Goal: Task Accomplishment & Management: Manage account settings

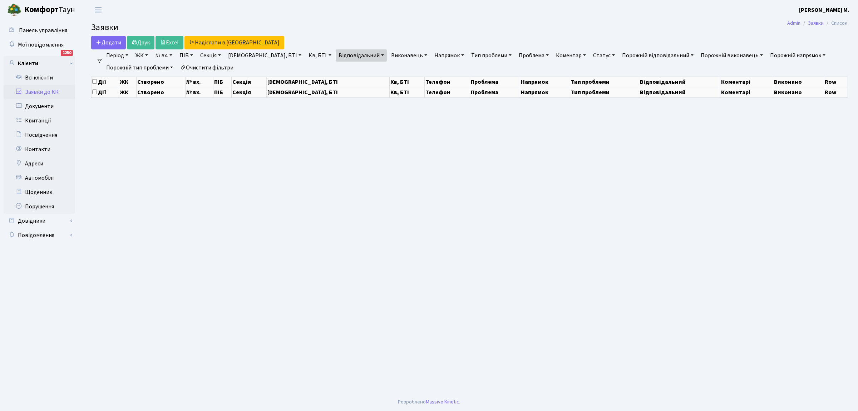
select select "25"
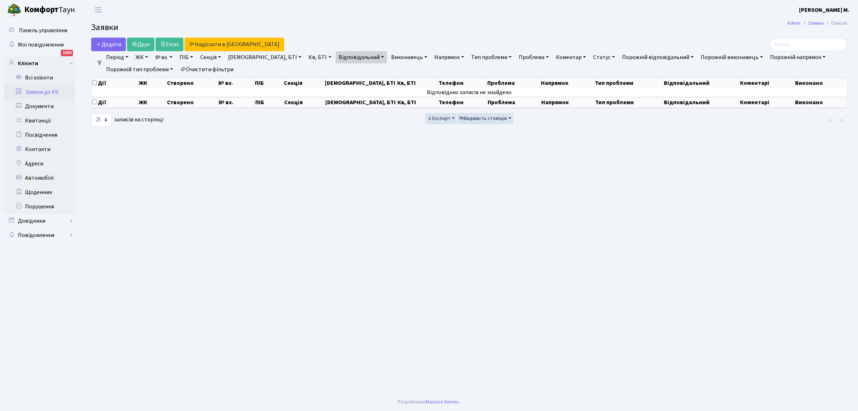
click at [58, 93] on link "Заявки до КК" at bounding box center [40, 92] width 72 height 14
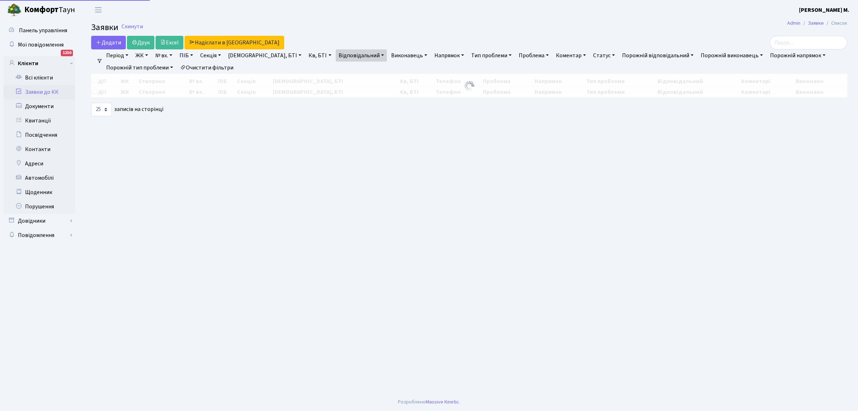
select select "25"
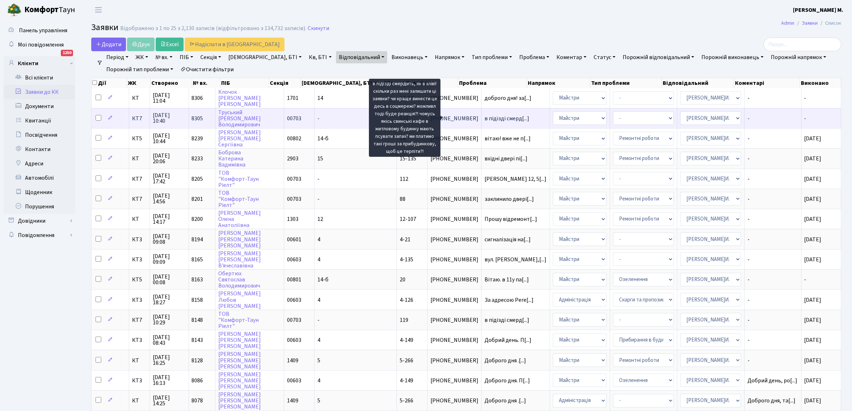
click at [484, 118] on span "в підїзді смерд[...]" at bounding box center [506, 118] width 45 height 8
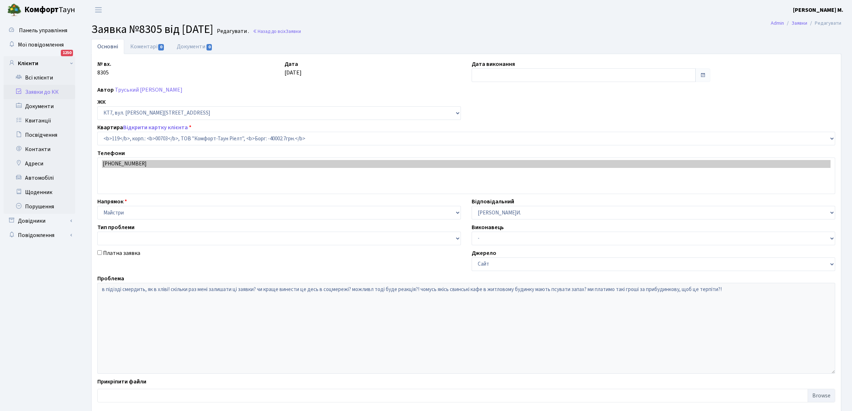
select select "18519"
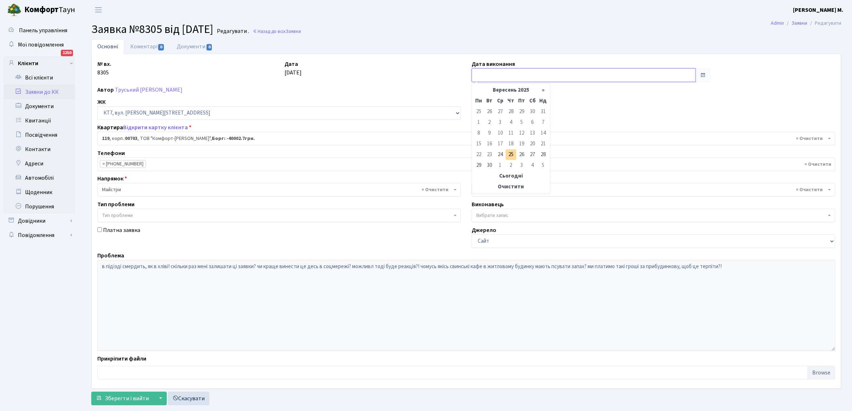
click at [486, 74] on input "text" at bounding box center [583, 75] width 224 height 14
click at [510, 153] on td "25" at bounding box center [510, 154] width 11 height 11
type input "25.09.2025"
click at [104, 397] on button "Зберегти і вийти" at bounding box center [122, 398] width 62 height 14
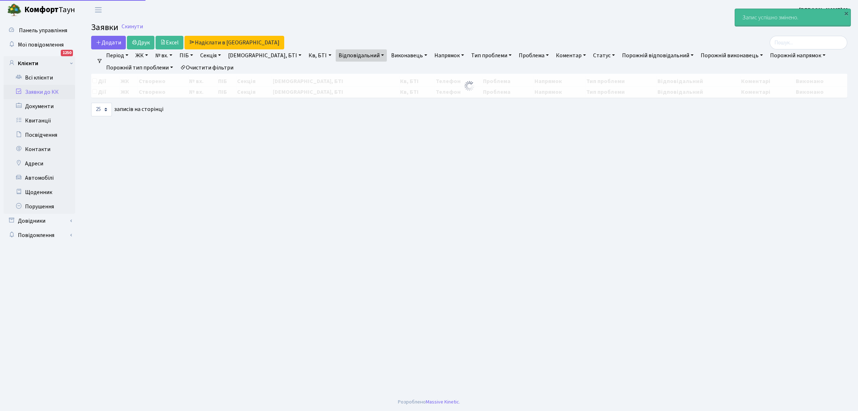
select select "25"
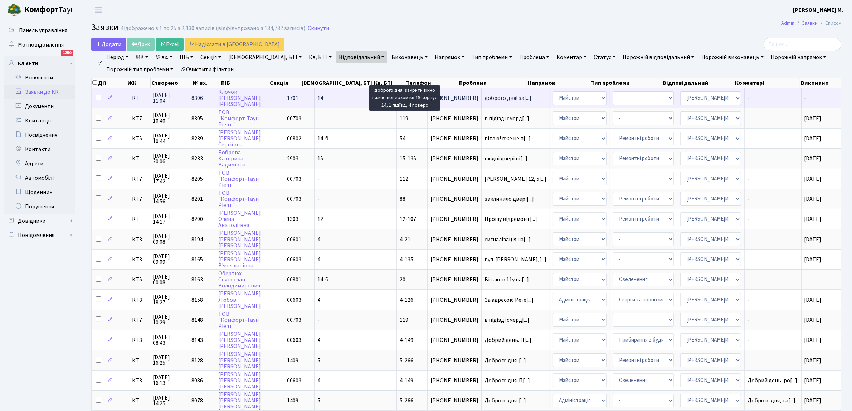
click at [484, 95] on span "доброго дня! за[...]" at bounding box center [507, 98] width 47 height 8
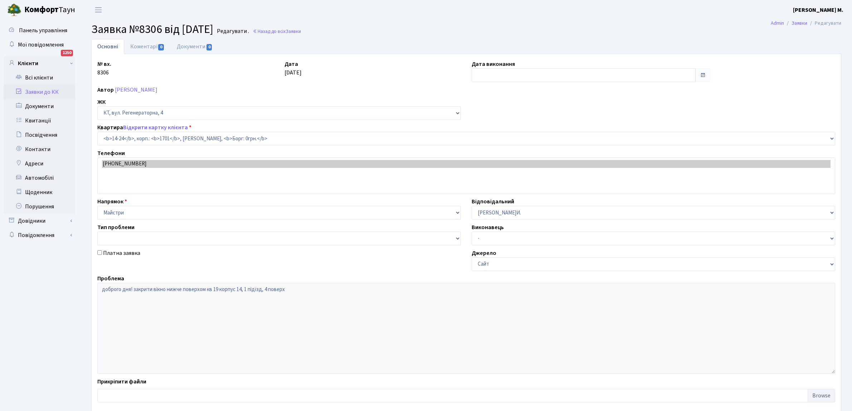
select select "7401"
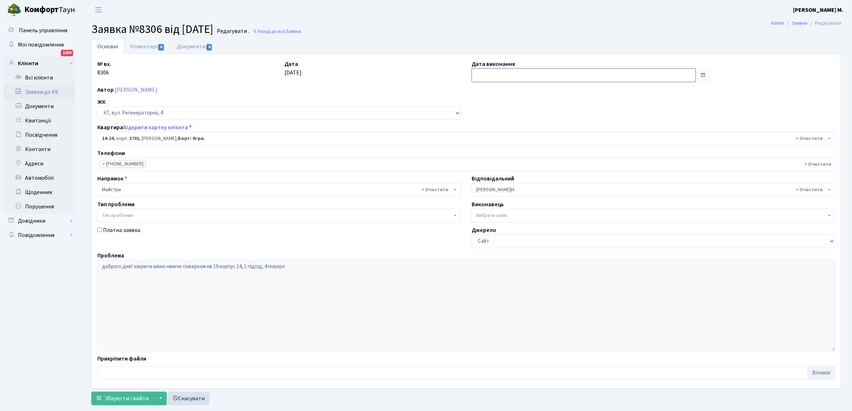
click at [477, 77] on input "text" at bounding box center [583, 75] width 224 height 14
click at [508, 151] on td "25" at bounding box center [510, 154] width 11 height 11
type input "[DATE]"
